Goal: Task Accomplishment & Management: Manage account settings

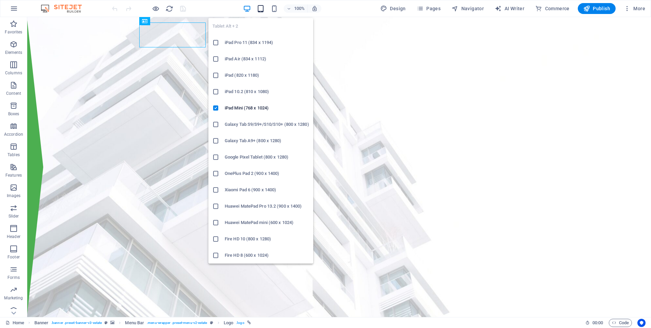
click at [264, 7] on icon "button" at bounding box center [261, 9] width 8 height 8
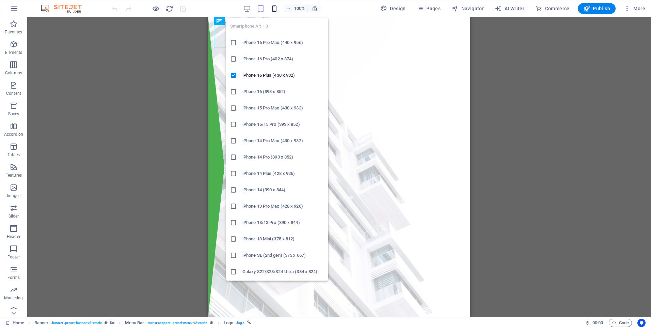
click at [276, 9] on icon "button" at bounding box center [275, 9] width 8 height 8
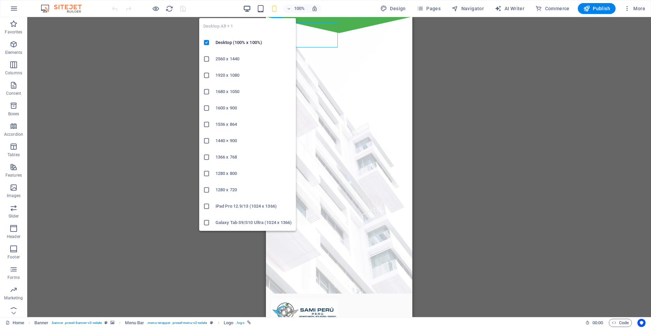
click at [248, 10] on icon "button" at bounding box center [247, 9] width 8 height 8
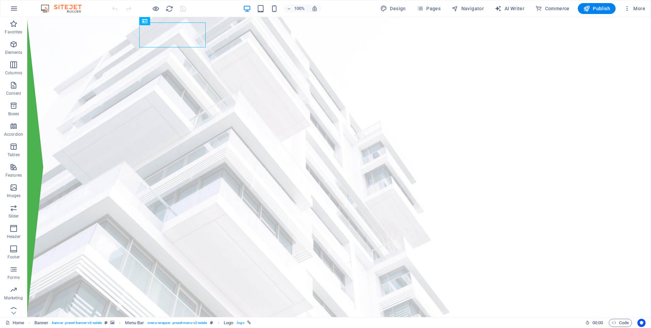
click at [245, 10] on icon "button" at bounding box center [247, 9] width 8 height 8
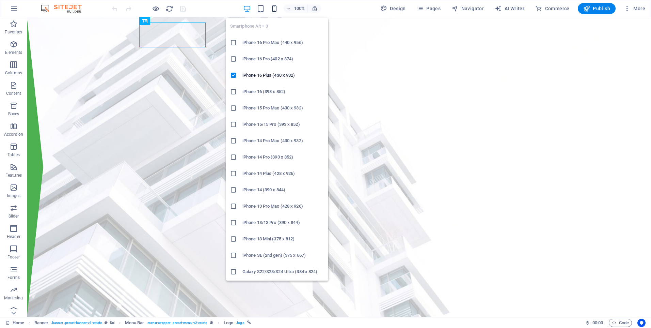
click at [274, 7] on icon "button" at bounding box center [275, 9] width 8 height 8
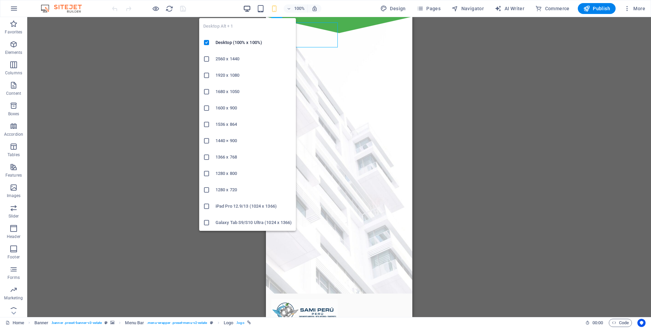
click at [246, 5] on icon "button" at bounding box center [247, 9] width 8 height 8
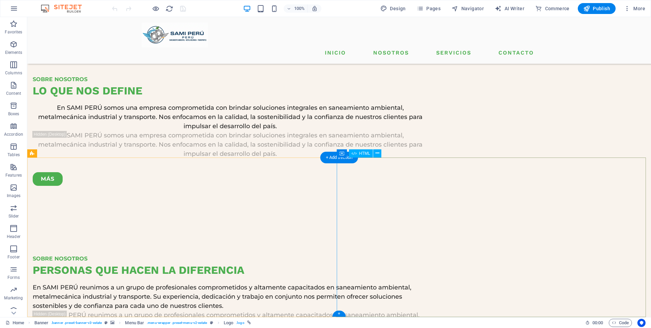
scroll to position [1211, 0]
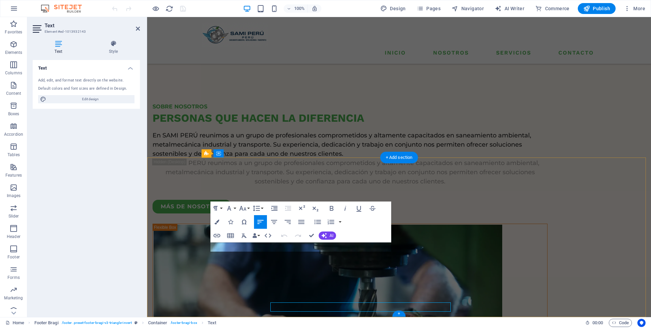
scroll to position [1151, 0]
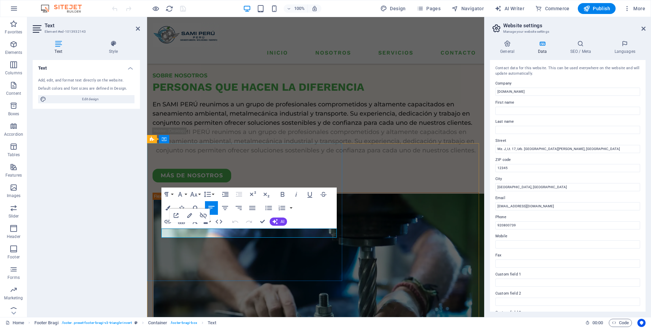
click at [518, 203] on input "[EMAIL_ADDRESS][DOMAIN_NAME]" at bounding box center [568, 206] width 145 height 8
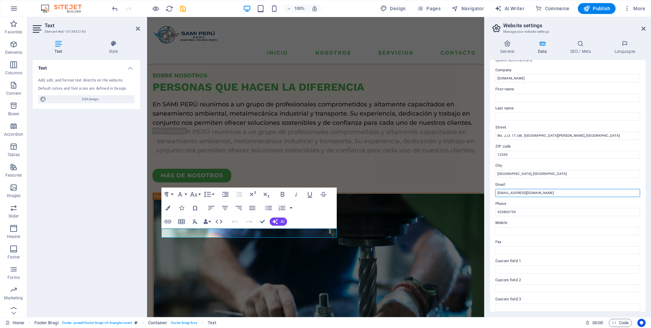
scroll to position [8, 0]
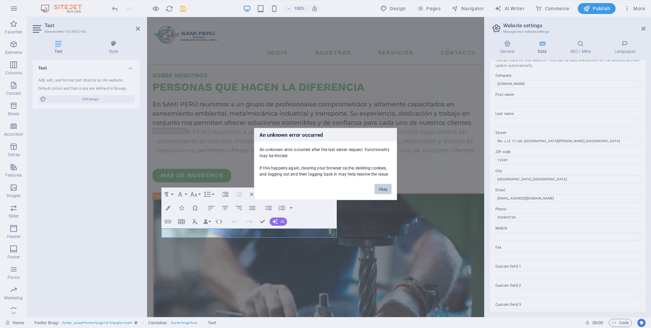
click at [383, 185] on button "Okay" at bounding box center [383, 189] width 17 height 10
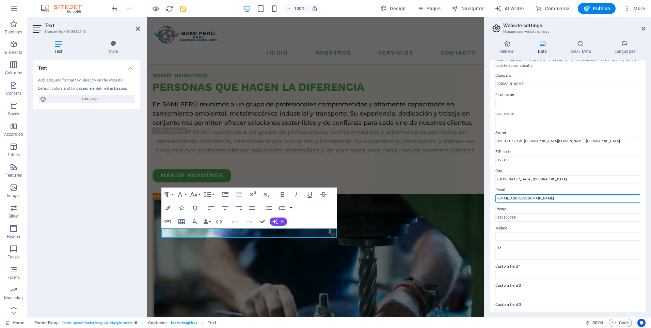
click at [521, 199] on input "ventas@samiPERU.com" at bounding box center [568, 198] width 145 height 8
type input "ventas@samiperu.com"
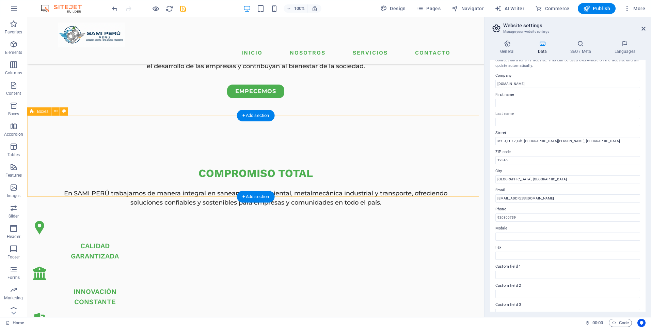
scroll to position [311, 0]
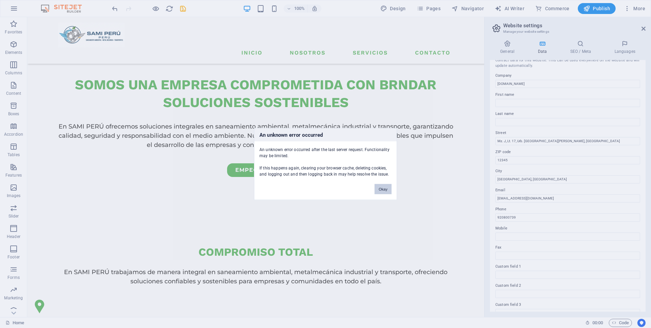
click at [388, 189] on button "Okay" at bounding box center [383, 189] width 17 height 10
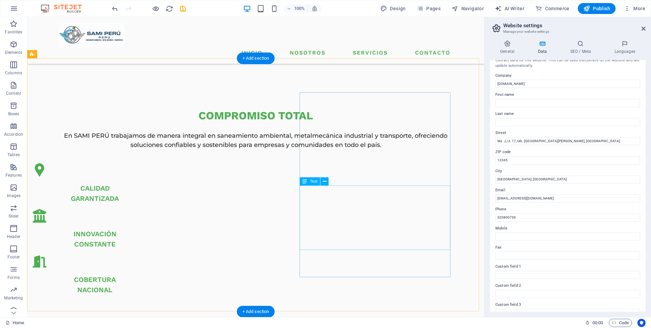
scroll to position [617, 0]
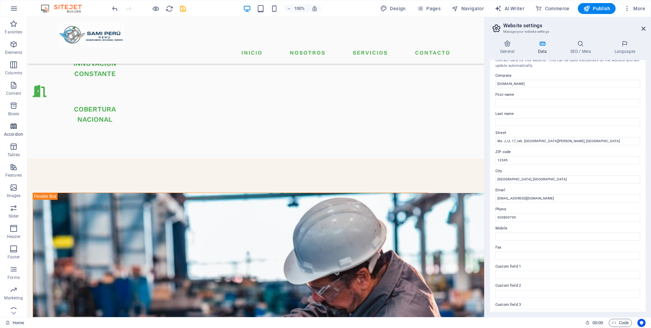
click at [10, 130] on span "Accordion" at bounding box center [13, 130] width 27 height 16
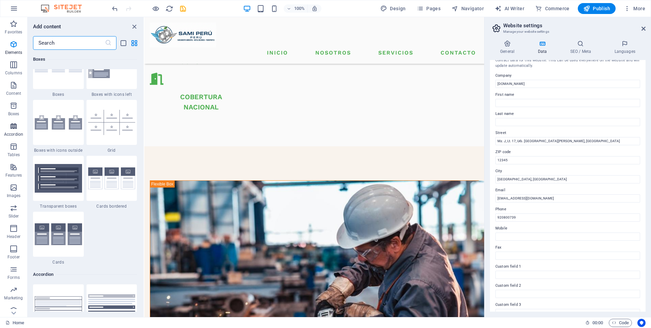
scroll to position [2175, 0]
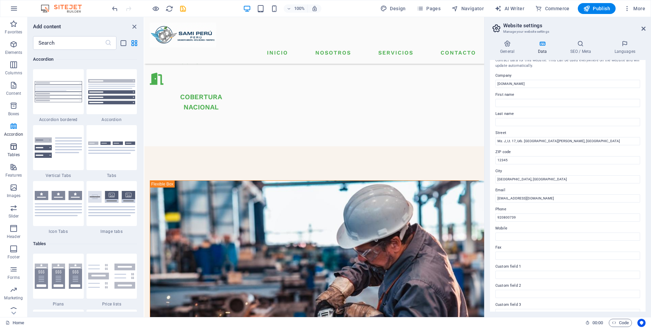
click at [20, 152] on span "Tables" at bounding box center [13, 150] width 27 height 16
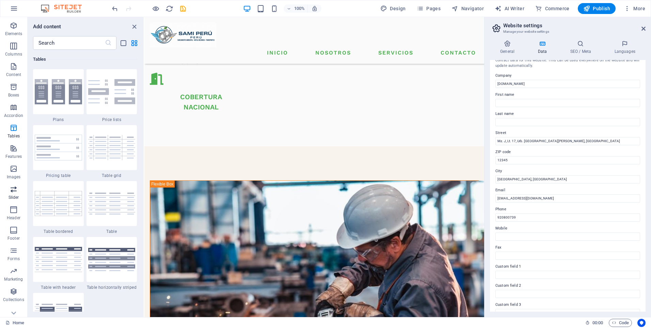
scroll to position [27, 0]
click at [14, 267] on span "Marketing" at bounding box center [13, 266] width 27 height 16
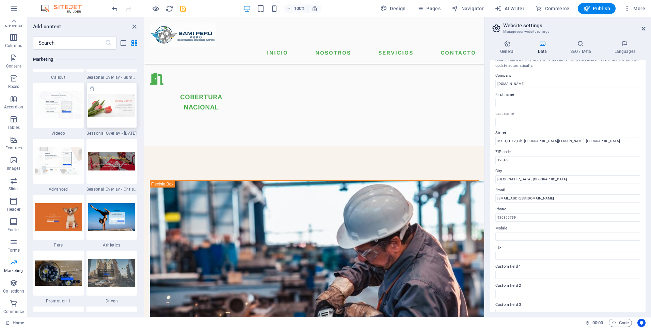
scroll to position [5788, 0]
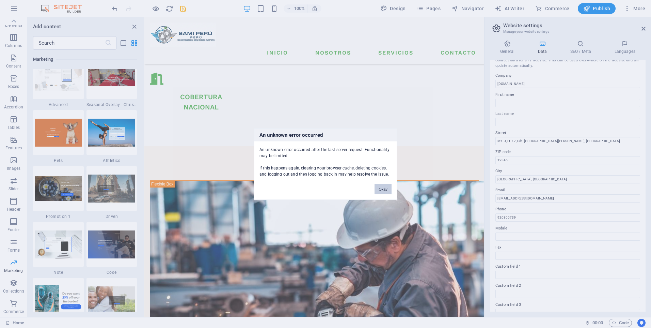
click at [382, 189] on button "Okay" at bounding box center [383, 189] width 17 height 10
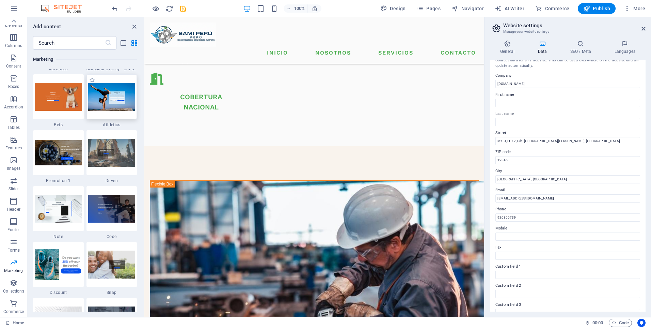
scroll to position [5823, 0]
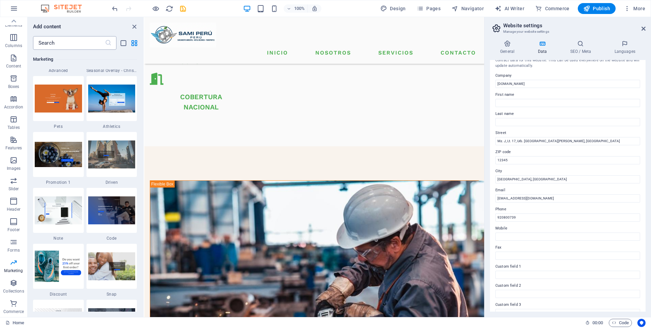
click at [83, 45] on input "text" at bounding box center [69, 43] width 72 height 14
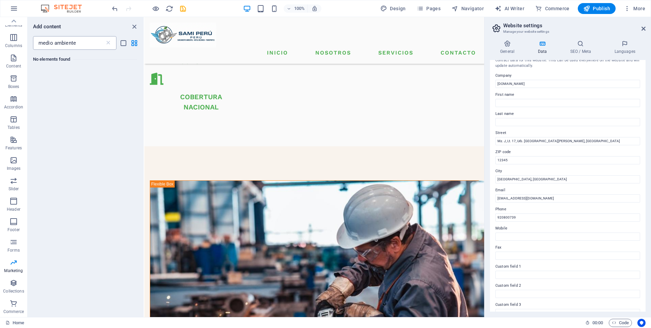
click at [83, 45] on input "medio ambiente" at bounding box center [69, 43] width 72 height 14
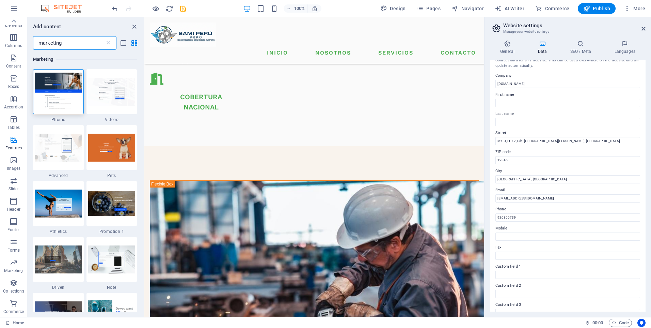
type input "marketing"
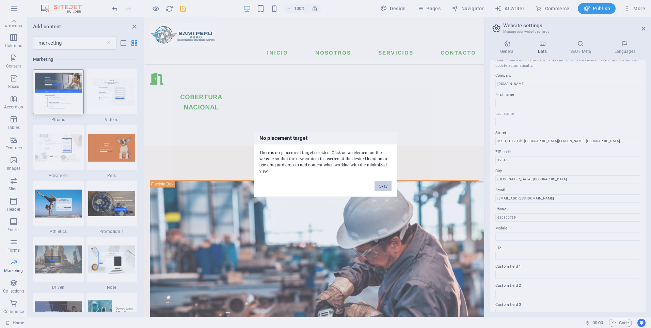
click at [386, 185] on button "Okay" at bounding box center [383, 186] width 17 height 10
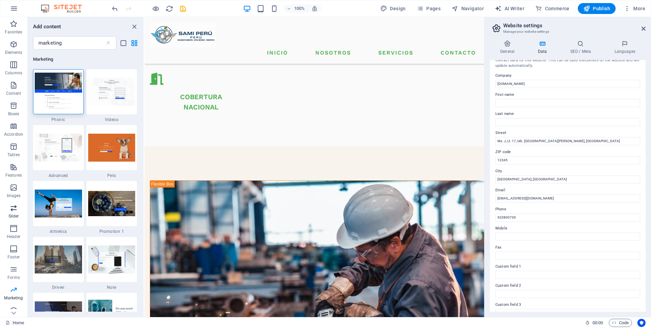
click at [13, 205] on icon "button" at bounding box center [14, 208] width 8 height 8
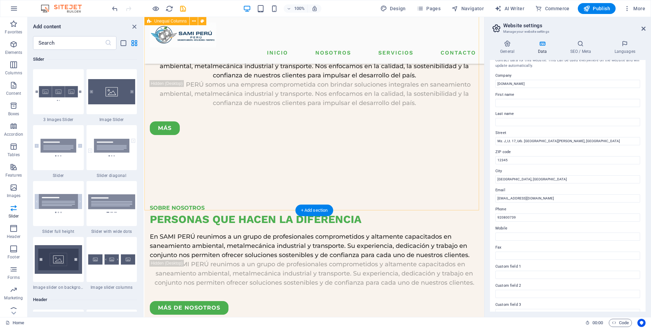
scroll to position [1022, 0]
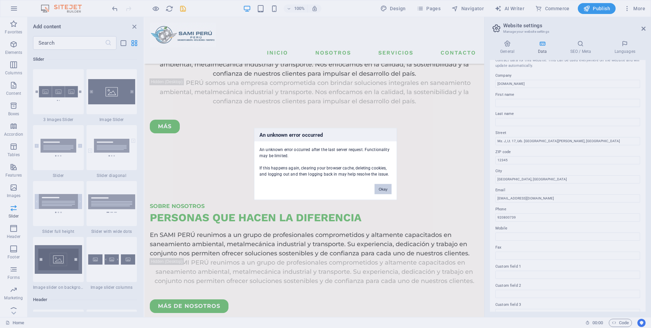
drag, startPoint x: 383, startPoint y: 191, endPoint x: 14, endPoint y: 65, distance: 390.0
click at [383, 191] on button "Okay" at bounding box center [383, 189] width 17 height 10
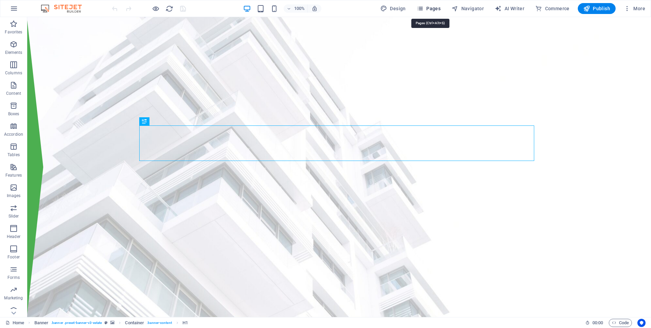
click at [430, 9] on span "Pages" at bounding box center [429, 8] width 24 height 7
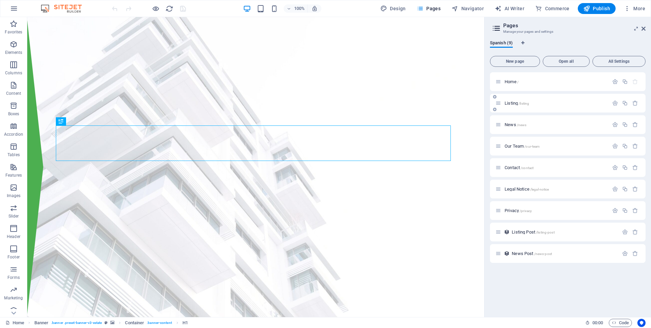
click at [543, 103] on p "Listing /listing" at bounding box center [556, 103] width 102 height 4
click at [543, 103] on div "Listing /listing" at bounding box center [568, 103] width 156 height 19
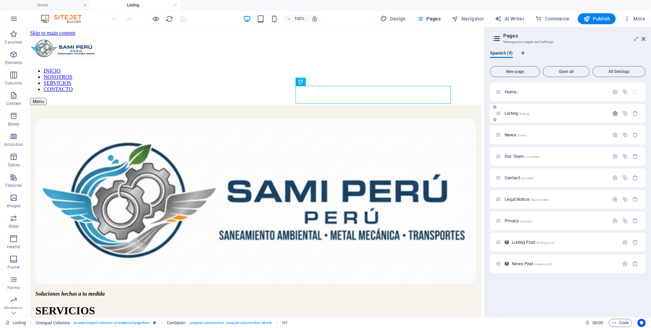
click at [616, 112] on icon "button" at bounding box center [616, 113] width 6 height 6
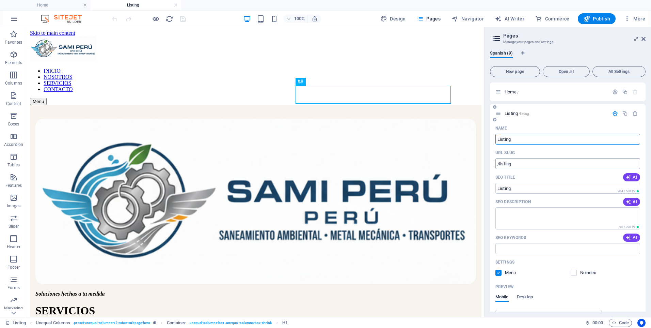
click at [512, 165] on input "/listing" at bounding box center [568, 163] width 145 height 11
click at [521, 92] on p "Home /" at bounding box center [556, 92] width 102 height 4
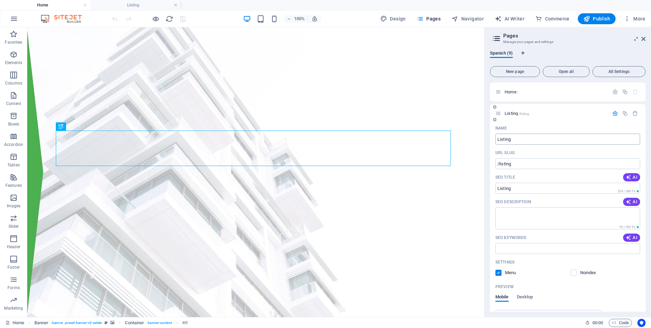
click at [507, 139] on input "Listing" at bounding box center [568, 139] width 145 height 11
type input "Inicio"
type input "/inicio"
type input "Inicio"
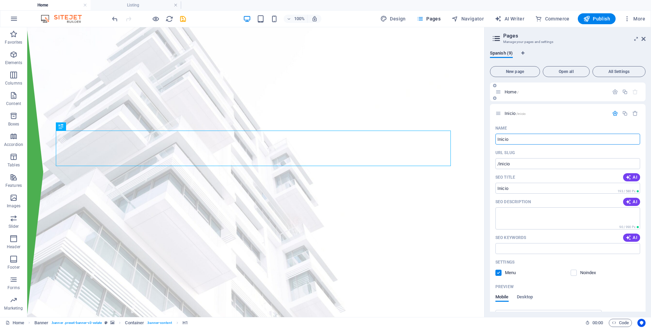
click at [518, 92] on span "/" at bounding box center [518, 92] width 1 height 4
click at [524, 94] on p "Home /" at bounding box center [556, 92] width 102 height 4
click at [500, 93] on icon at bounding box center [499, 92] width 6 height 6
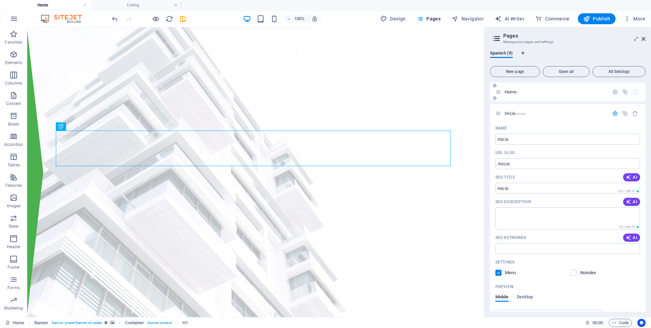
click at [529, 95] on div "Home /" at bounding box center [552, 92] width 113 height 8
click at [615, 91] on icon "button" at bounding box center [616, 92] width 6 height 6
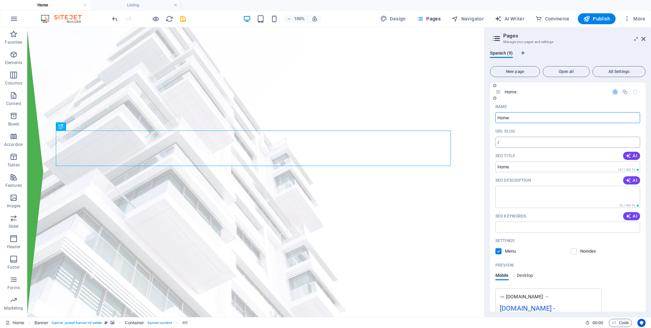
click at [528, 145] on input "/" at bounding box center [568, 142] width 145 height 11
click at [613, 92] on icon "button" at bounding box center [616, 92] width 6 height 6
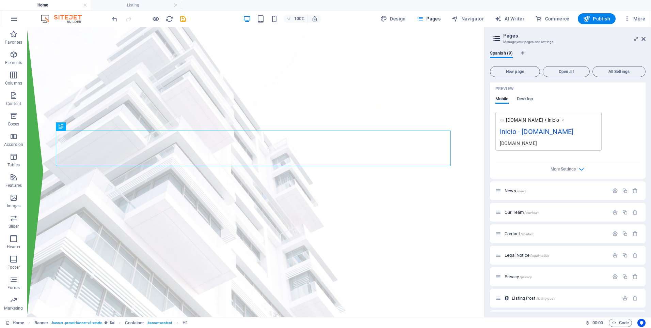
scroll to position [204, 0]
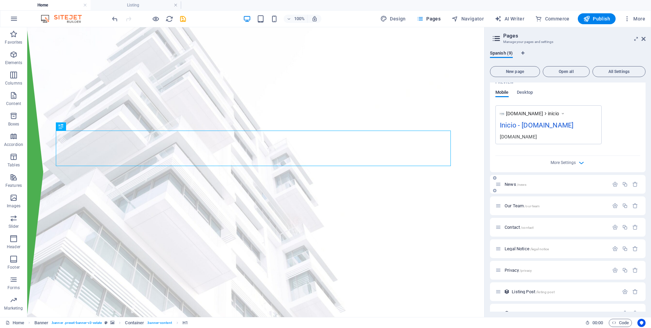
click at [542, 186] on p "News /news" at bounding box center [556, 184] width 102 height 4
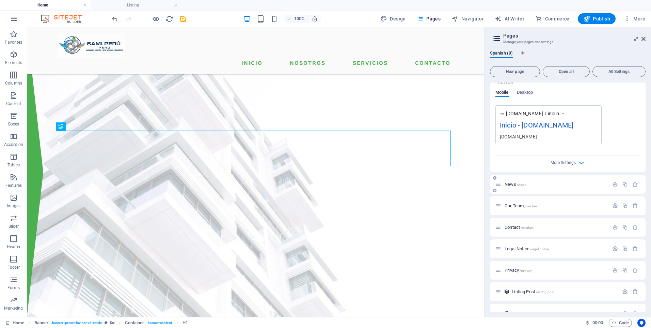
scroll to position [190, 0]
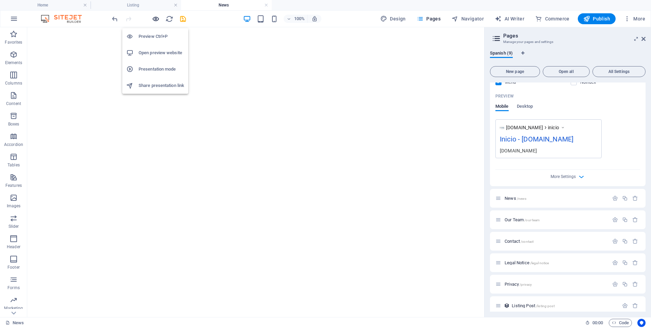
click at [157, 17] on icon "button" at bounding box center [156, 19] width 8 height 8
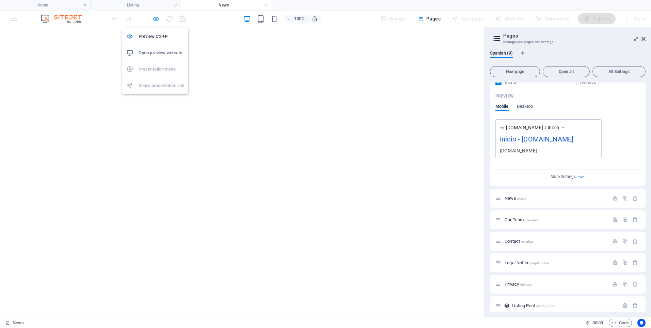
click at [157, 17] on icon "button" at bounding box center [156, 19] width 8 height 8
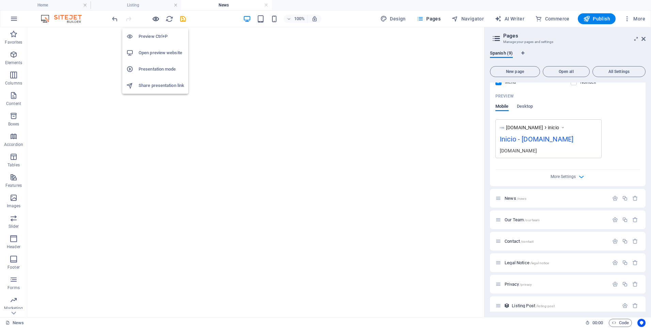
click at [157, 17] on icon "button" at bounding box center [156, 19] width 8 height 8
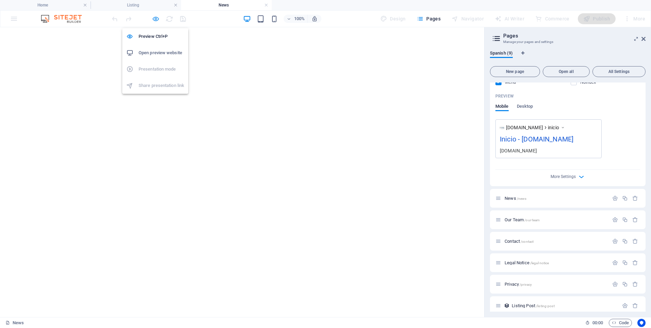
click at [157, 17] on icon "button" at bounding box center [156, 19] width 8 height 8
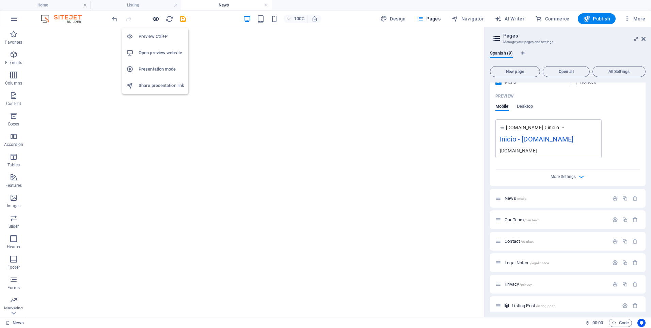
click at [157, 17] on icon "button" at bounding box center [156, 19] width 8 height 8
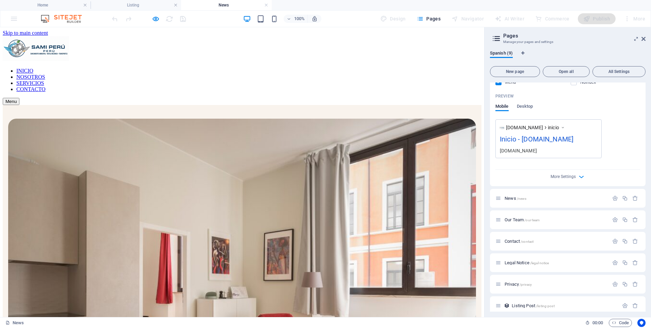
scroll to position [0, 0]
click at [554, 222] on div "Our Team /our-team" at bounding box center [552, 220] width 113 height 8
click at [536, 220] on span "/our-team" at bounding box center [532, 220] width 15 height 4
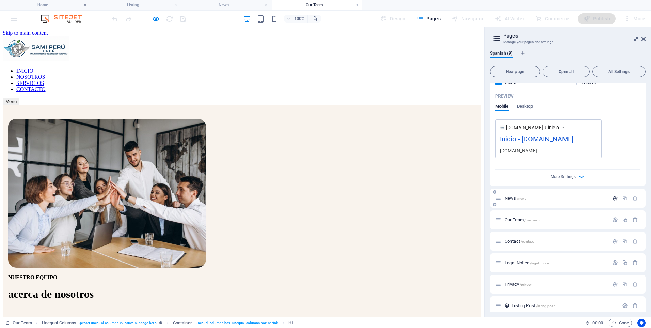
click at [617, 197] on button "button" at bounding box center [616, 198] width 10 height 6
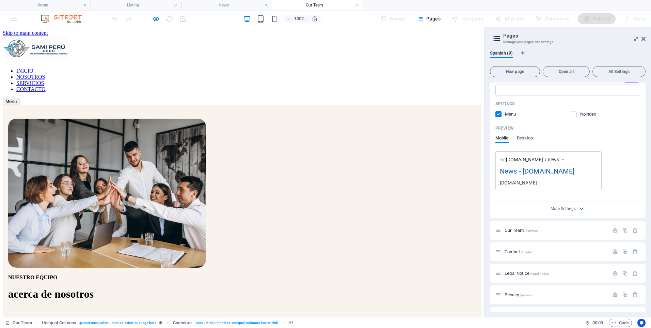
scroll to position [472, 0]
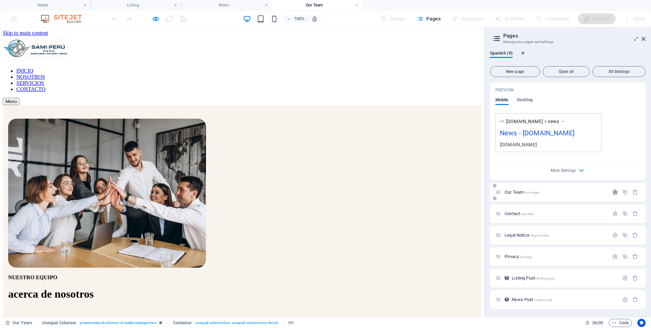
click at [613, 193] on icon "button" at bounding box center [616, 192] width 6 height 6
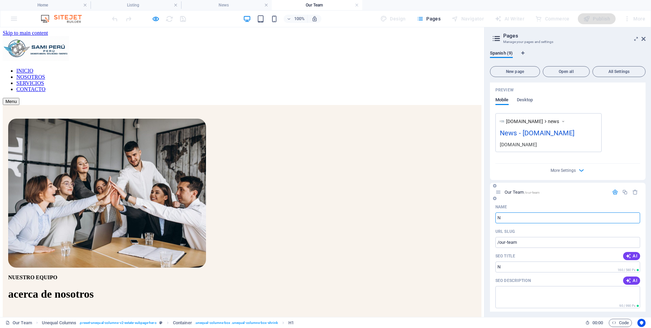
type input "No"
type input "/n"
type input "Noso"
type input "/no"
type input "Nosotros"
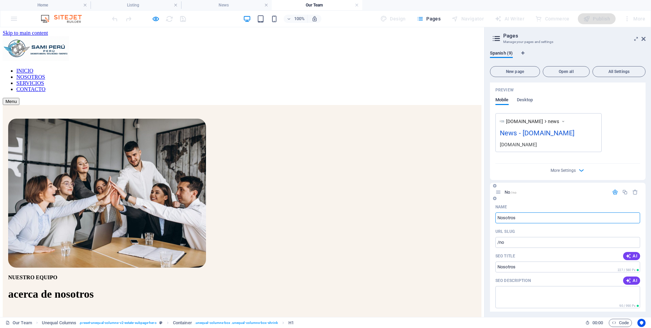
type input "/nosotros"
type input "Nosotros"
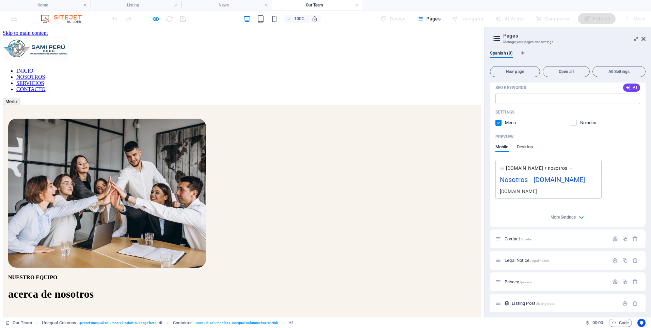
scroll to position [726, 0]
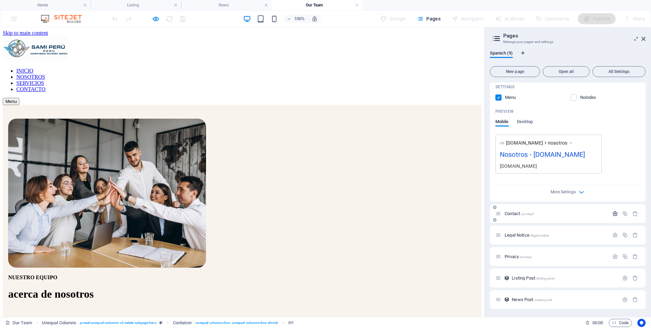
click at [613, 216] on icon "button" at bounding box center [616, 214] width 6 height 6
type input "Contacto"
type input "/contacto"
type input "Contacto"
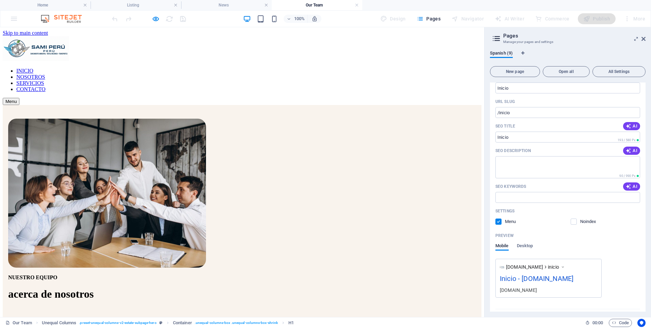
scroll to position [0, 0]
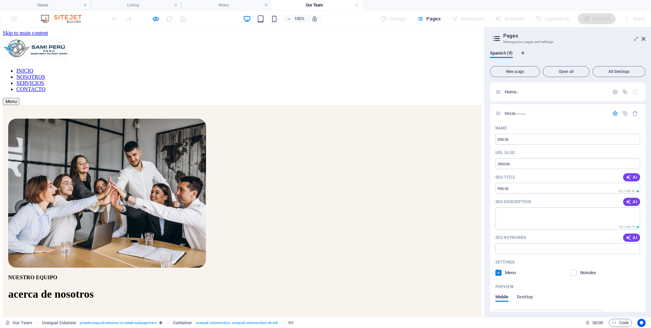
click at [380, 319] on div "SAMI PERÚ es una empresa peruana dedicada a brindar soluciones integrales en sa…" at bounding box center [242, 328] width 468 height 18
click at [375, 319] on div "SAMI PERÚ es una empresa peruana dedicada a brindar soluciones integrales en sa…" at bounding box center [242, 328] width 468 height 18
click at [153, 24] on div at bounding box center [149, 18] width 76 height 11
click at [157, 22] on icon "button" at bounding box center [156, 19] width 8 height 8
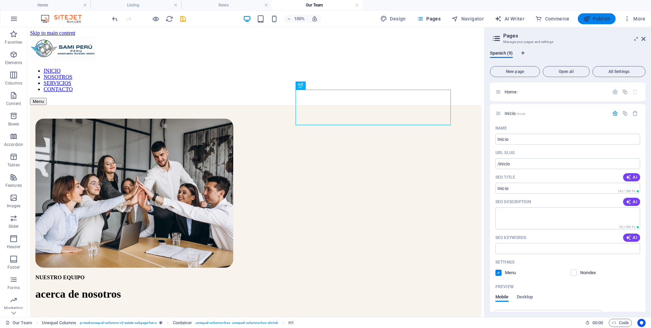
click at [602, 22] on button "Publish" at bounding box center [597, 18] width 38 height 11
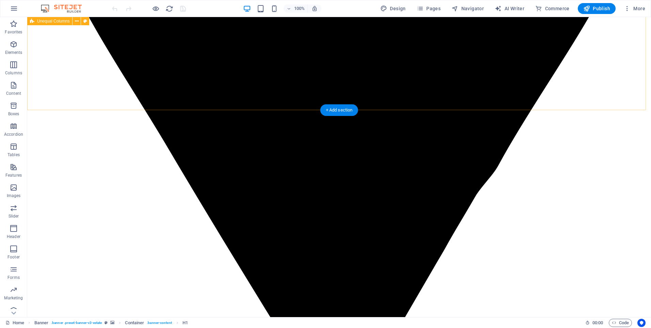
scroll to position [1211, 0]
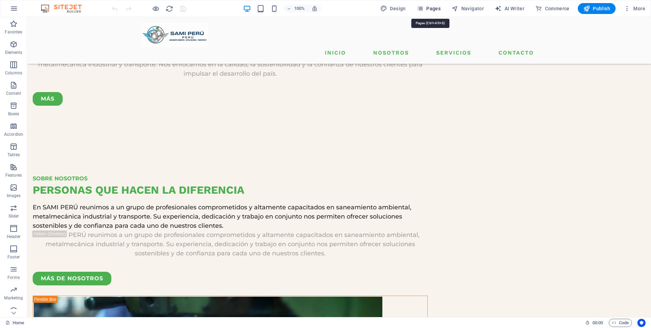
click at [431, 9] on span "Pages" at bounding box center [429, 8] width 24 height 7
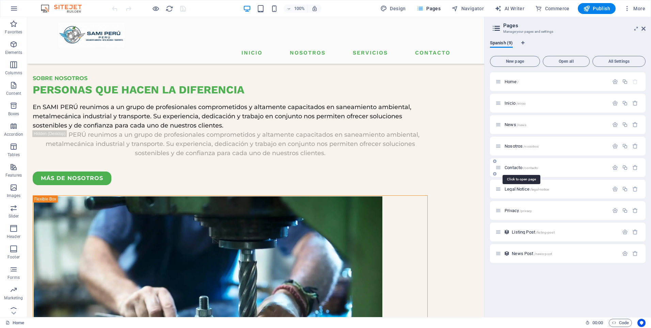
click at [534, 168] on span "/contacto" at bounding box center [530, 168] width 15 height 4
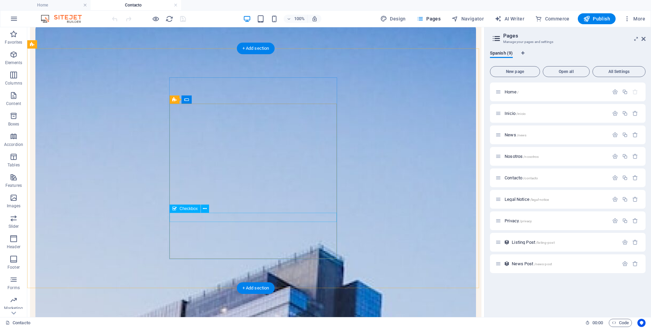
scroll to position [204, 0]
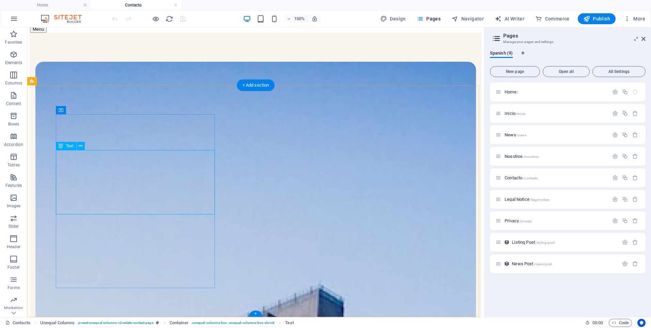
scroll to position [0, 0]
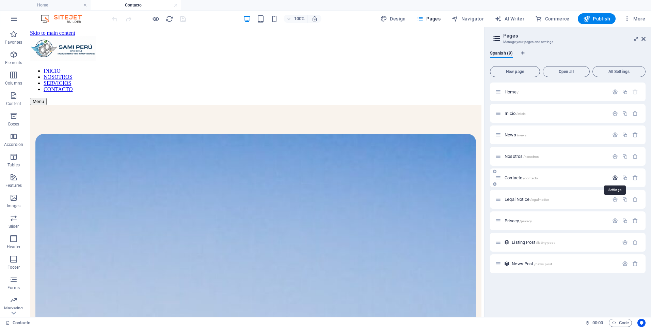
click at [613, 179] on icon "button" at bounding box center [616, 178] width 6 height 6
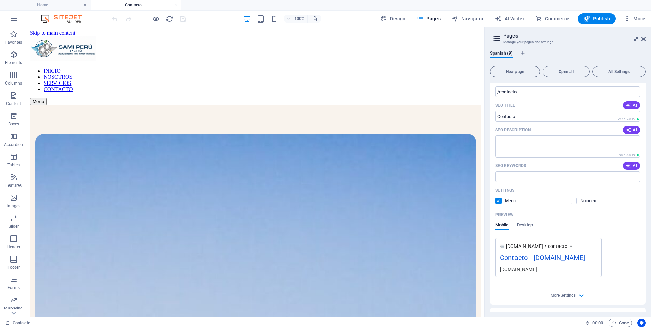
scroll to position [204, 0]
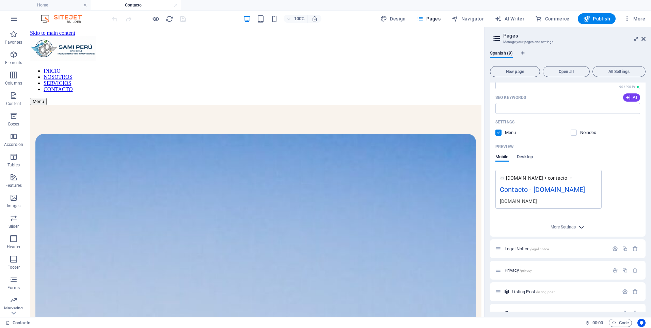
click at [578, 226] on icon "button" at bounding box center [582, 227] width 8 height 8
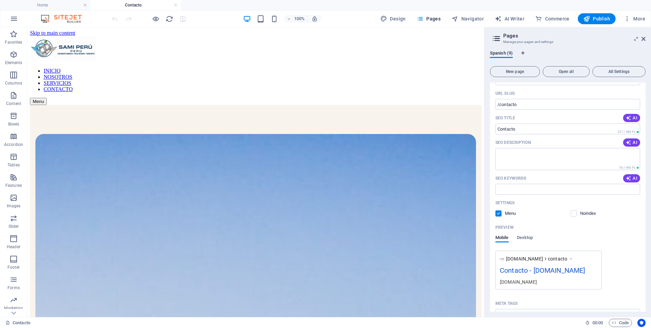
scroll to position [0, 0]
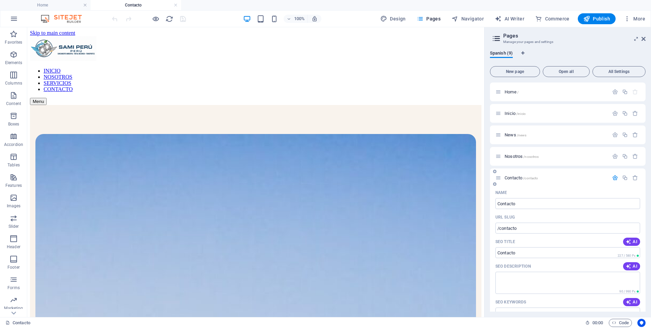
click at [613, 177] on icon "button" at bounding box center [616, 178] width 6 height 6
